Goal: Information Seeking & Learning: Learn about a topic

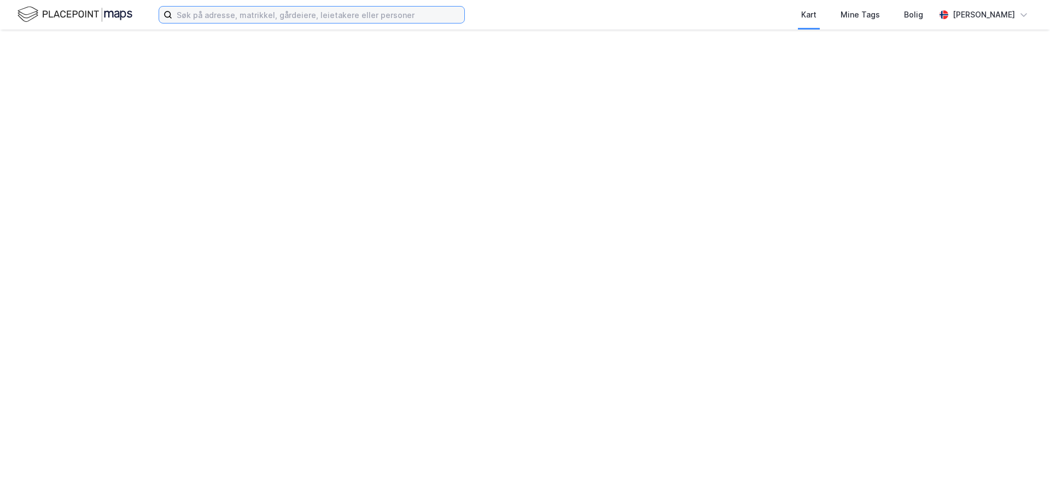
click at [313, 12] on input at bounding box center [318, 15] width 292 height 16
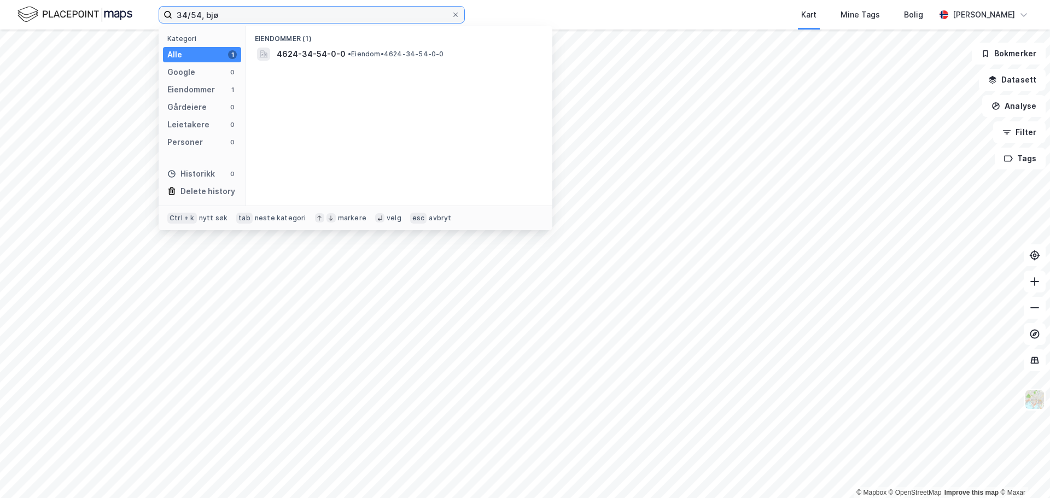
type input "34/54, bjø"
click at [460, 69] on div "Eiendommer (1) 4624-34-54-0-0 • Eiendom • 4624-34-54-0-0" at bounding box center [399, 116] width 306 height 180
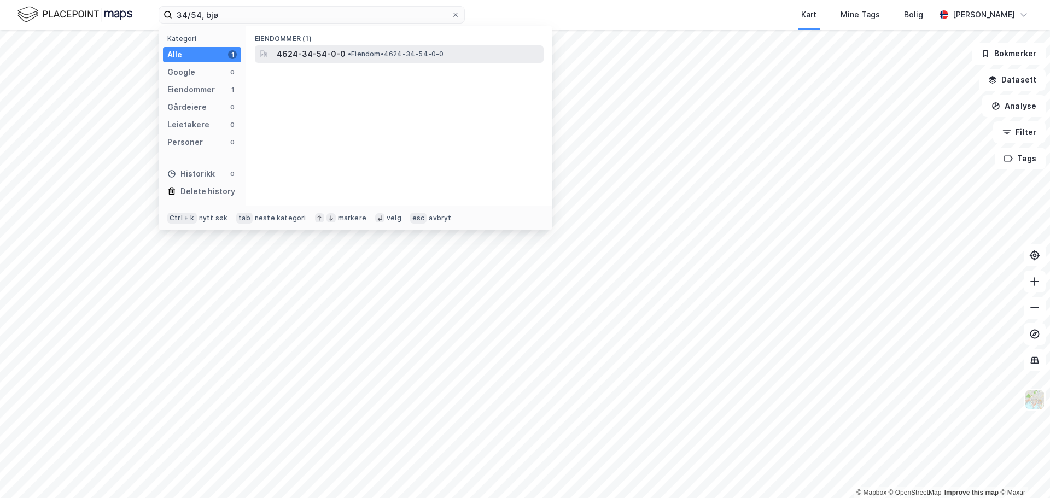
click at [449, 61] on div "4624-34-54-0-0 • Eiendom • 4624-34-54-0-0" at bounding box center [399, 53] width 289 height 17
